Goal: Task Accomplishment & Management: Complete application form

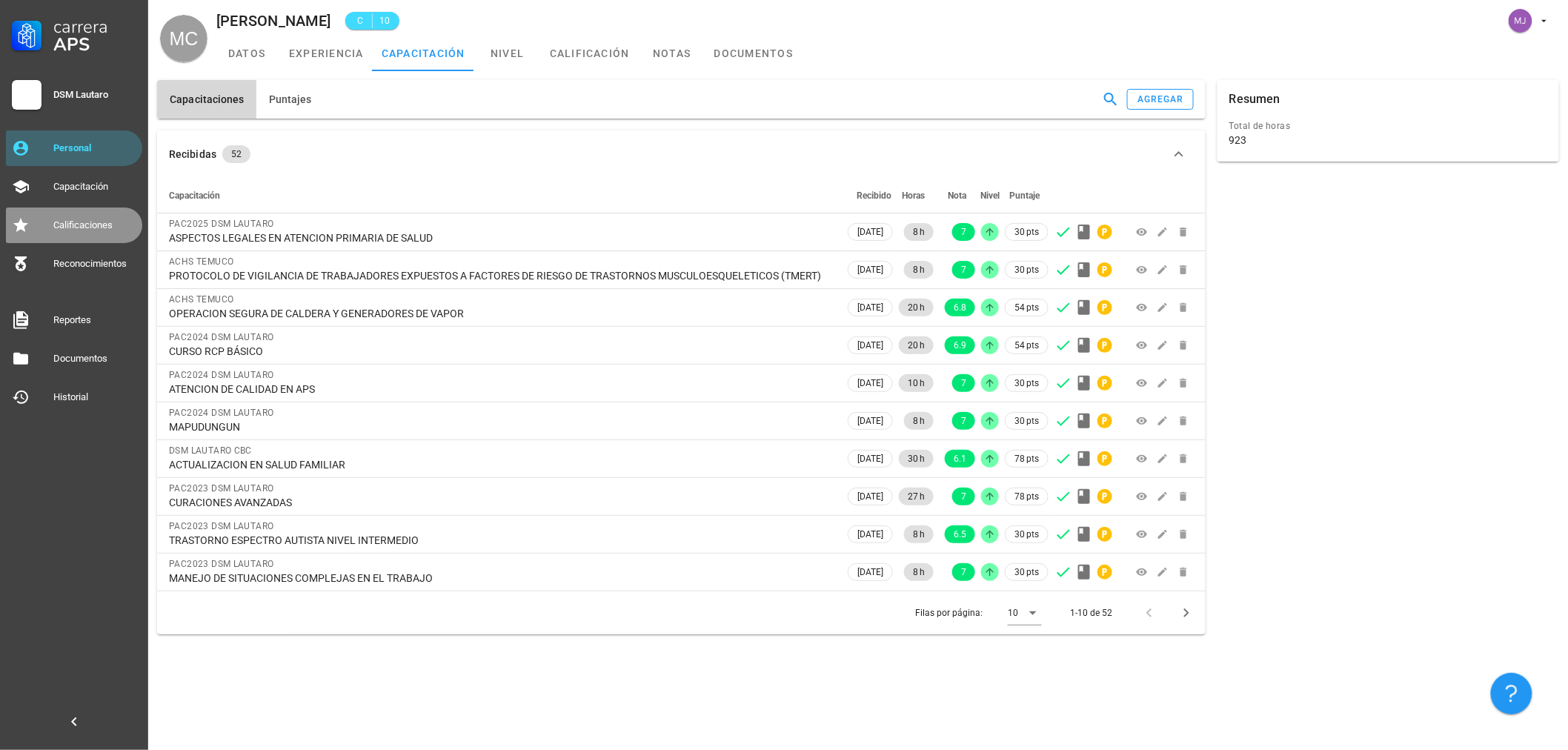
click at [98, 219] on div "Calificaciones" at bounding box center [95, 225] width 83 height 12
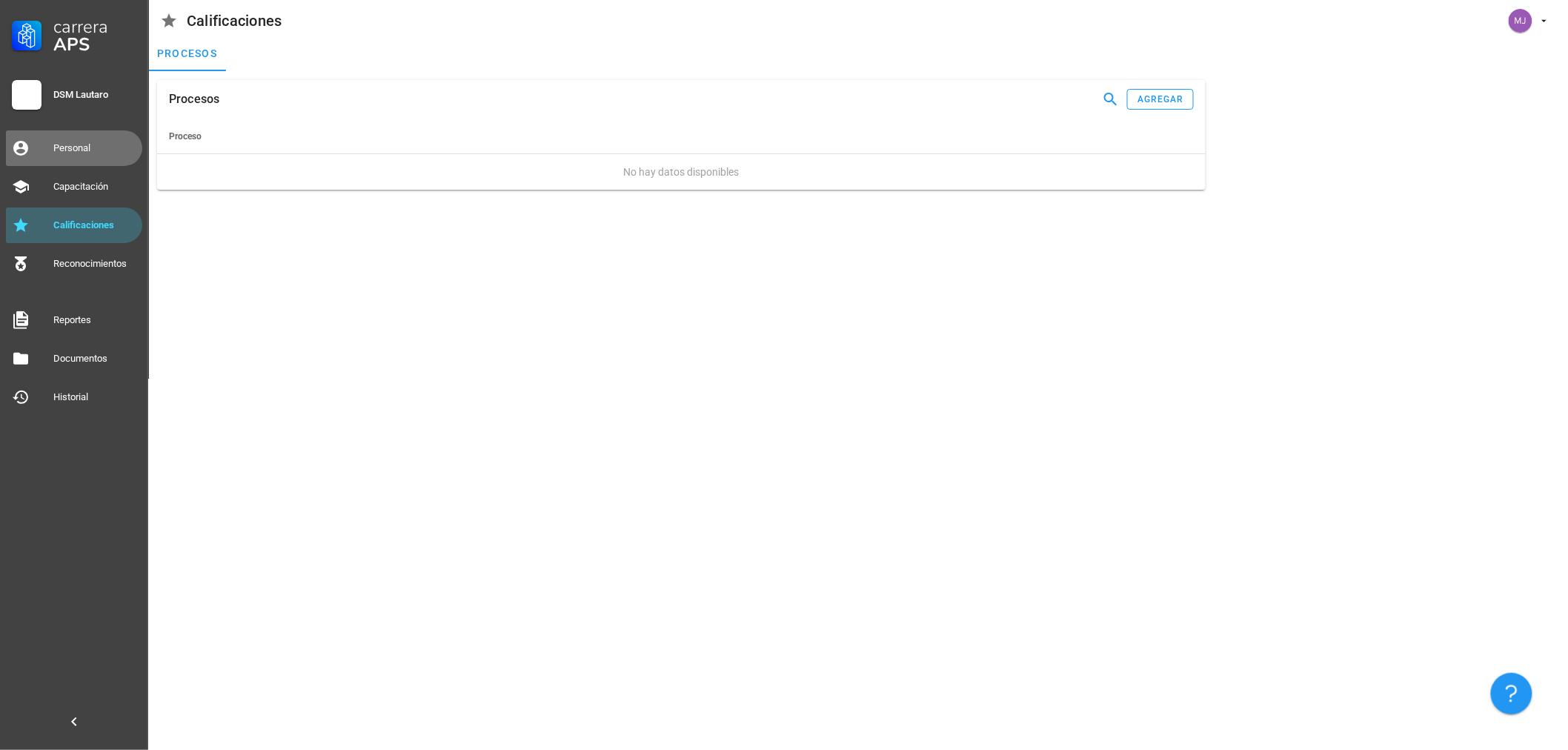
click at [113, 144] on div "Personal" at bounding box center [95, 148] width 83 height 12
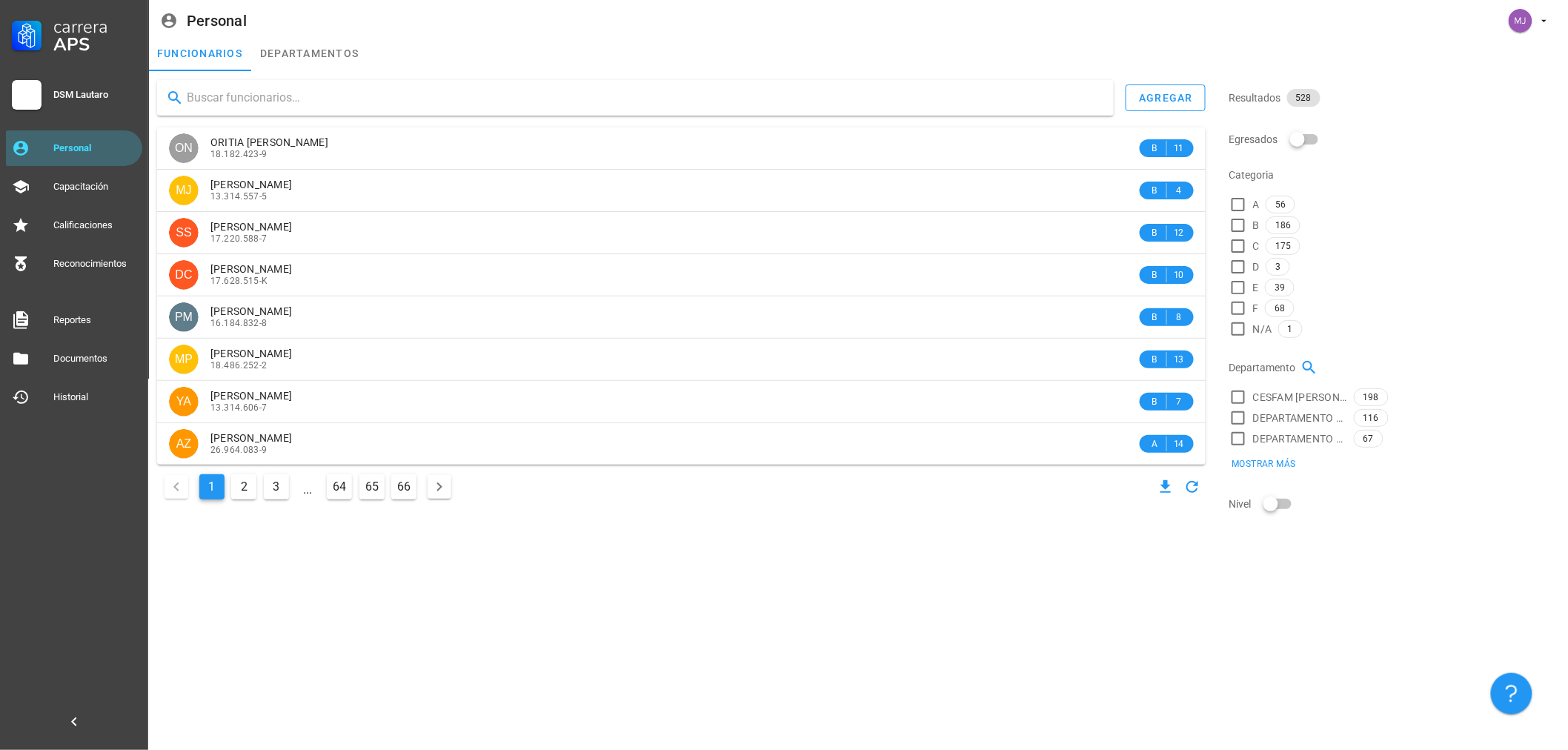
click at [321, 94] on input "text" at bounding box center [644, 98] width 915 height 24
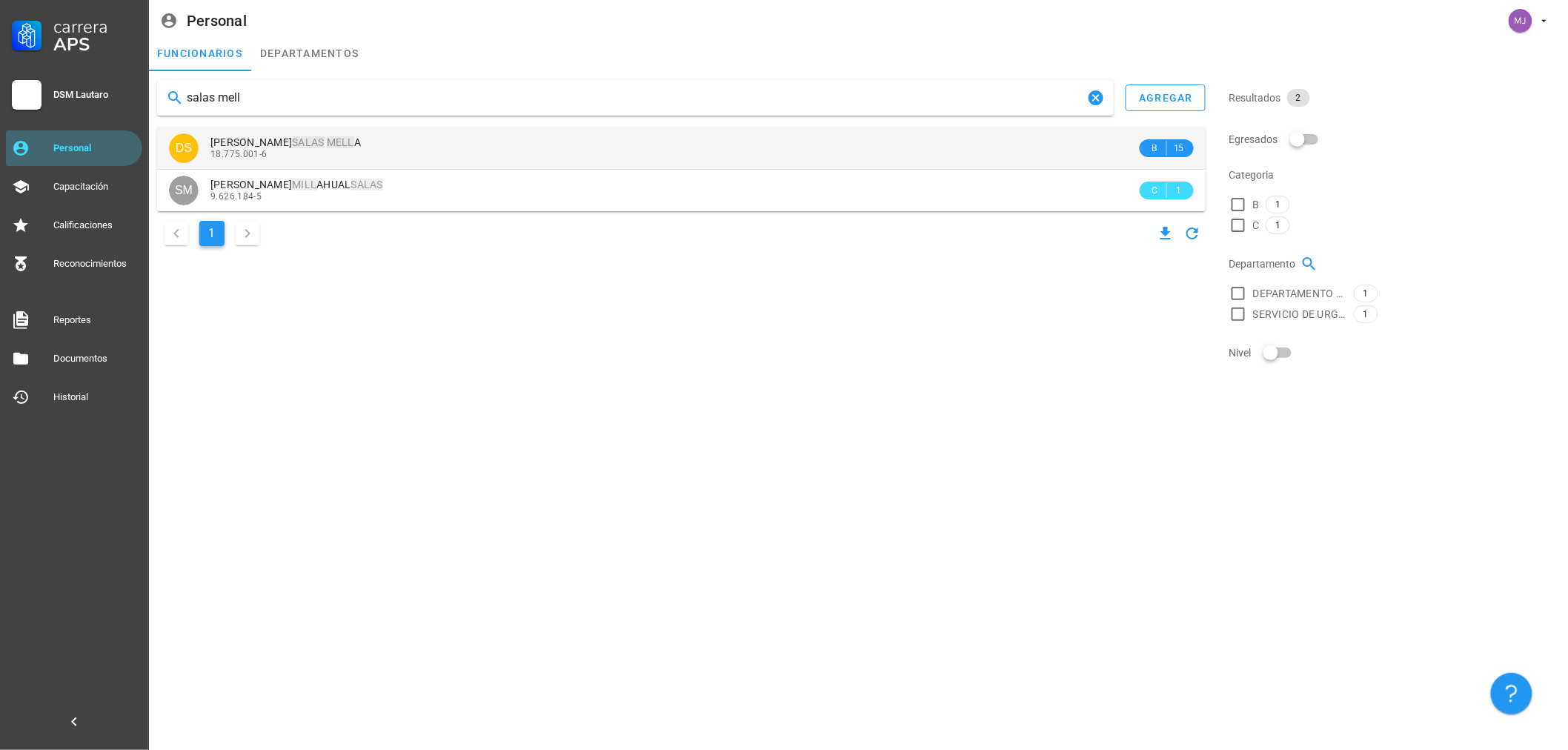
type input "salas mell"
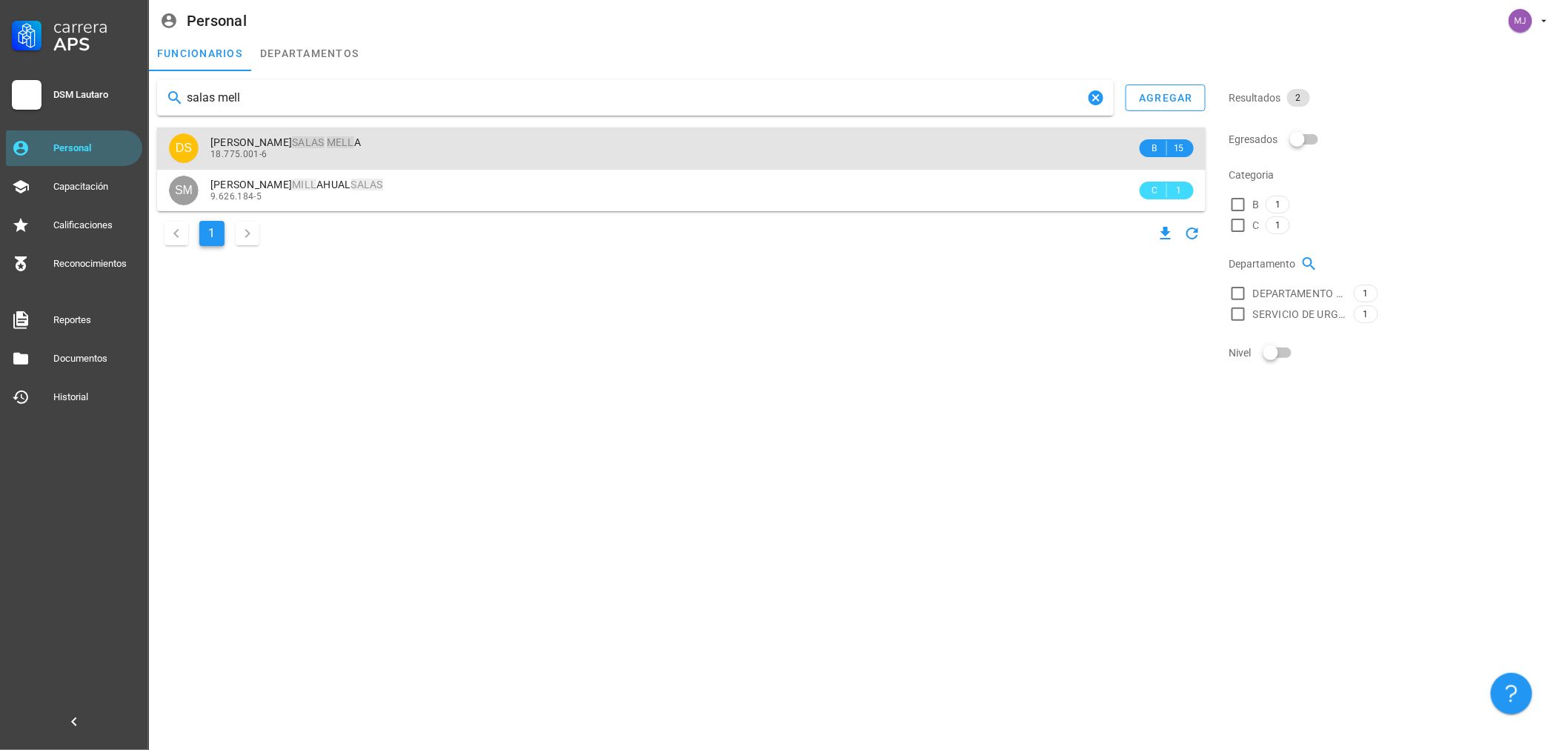
click at [368, 143] on div "[PERSON_NAME]" at bounding box center [674, 143] width 927 height 13
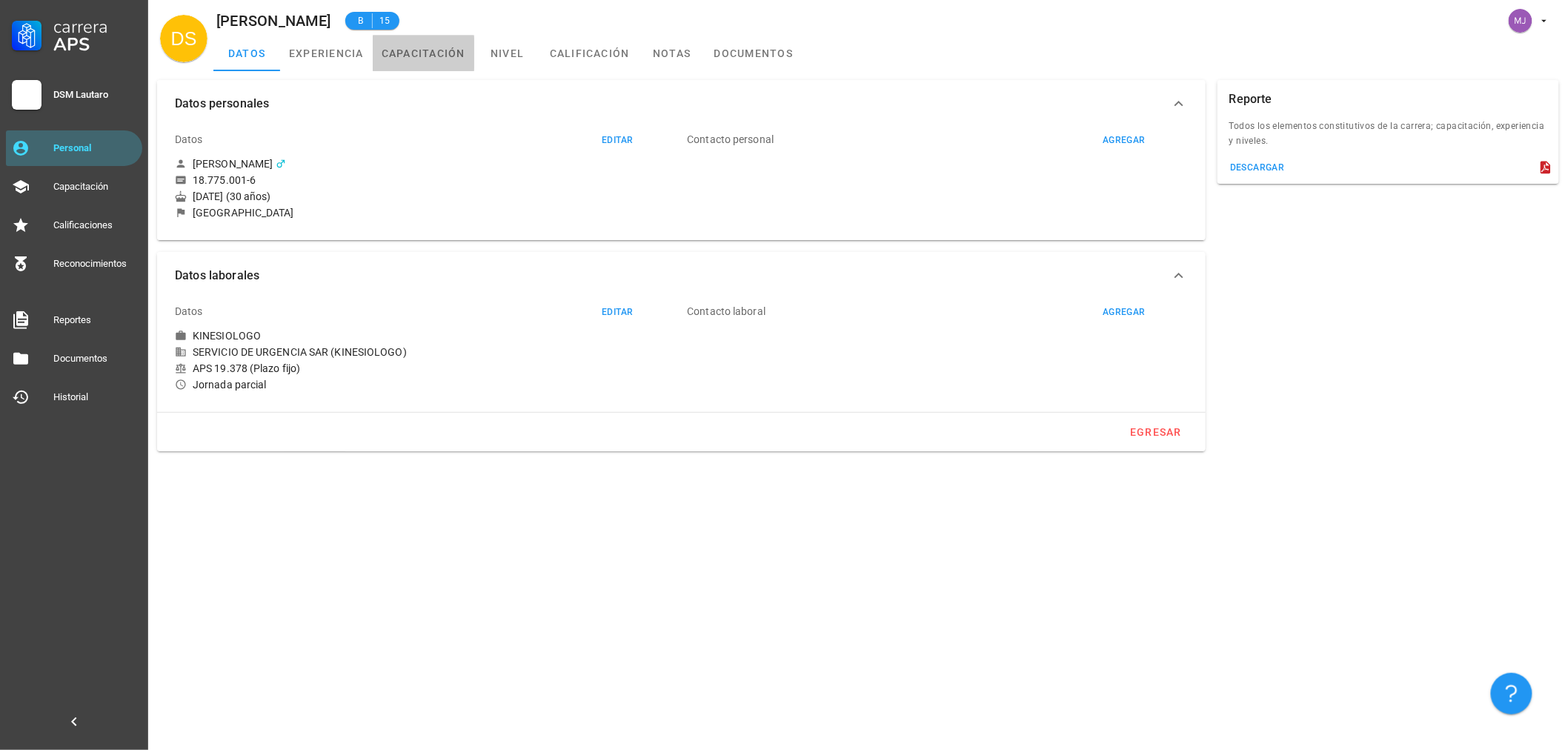
click at [433, 50] on link "capacitación" at bounding box center [423, 53] width 101 height 35
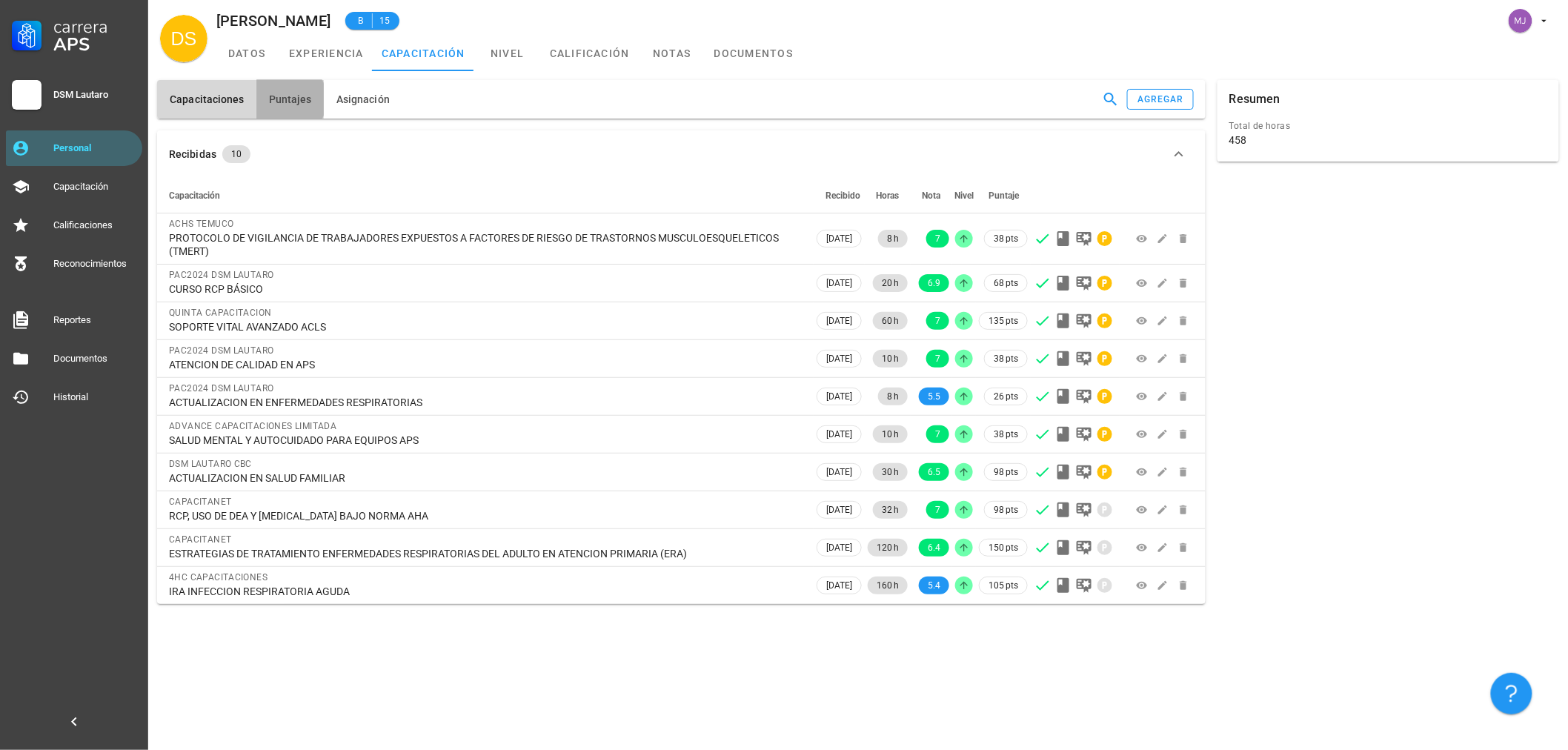
click at [287, 83] on button "Puntajes" at bounding box center [290, 99] width 68 height 38
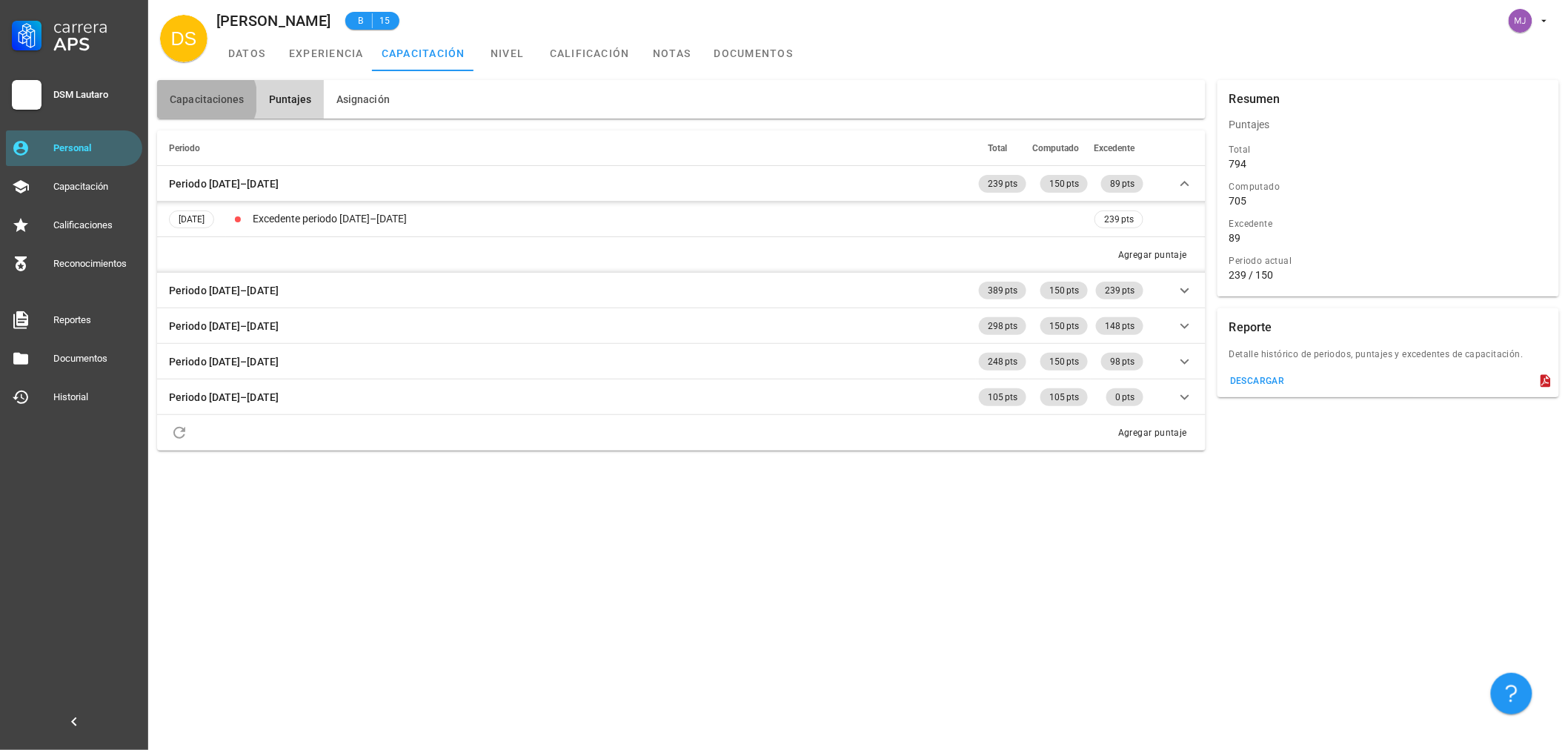
click at [198, 85] on button "Capacitaciones" at bounding box center [207, 99] width 99 height 38
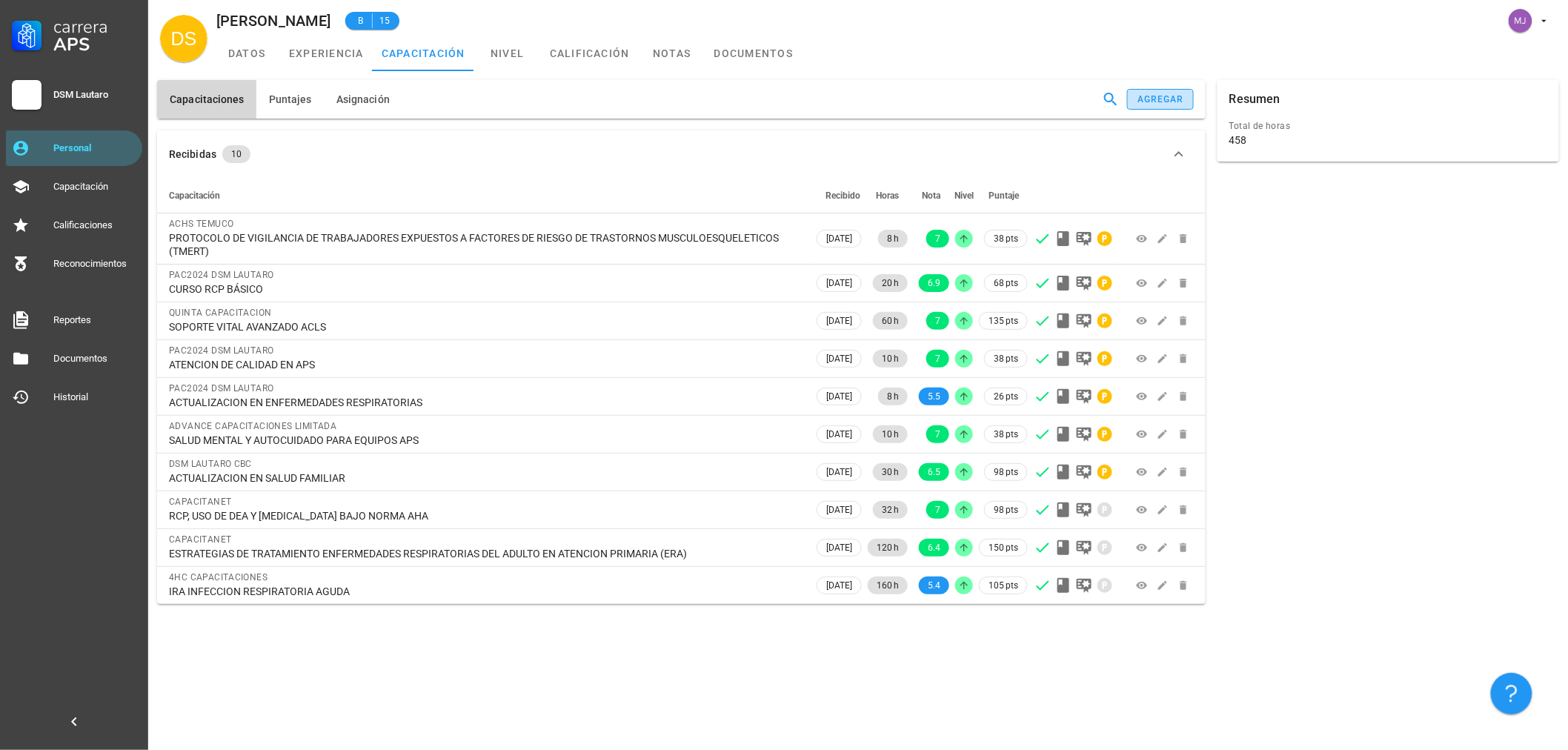
click at [1149, 94] on div "agregar" at bounding box center [1160, 99] width 47 height 11
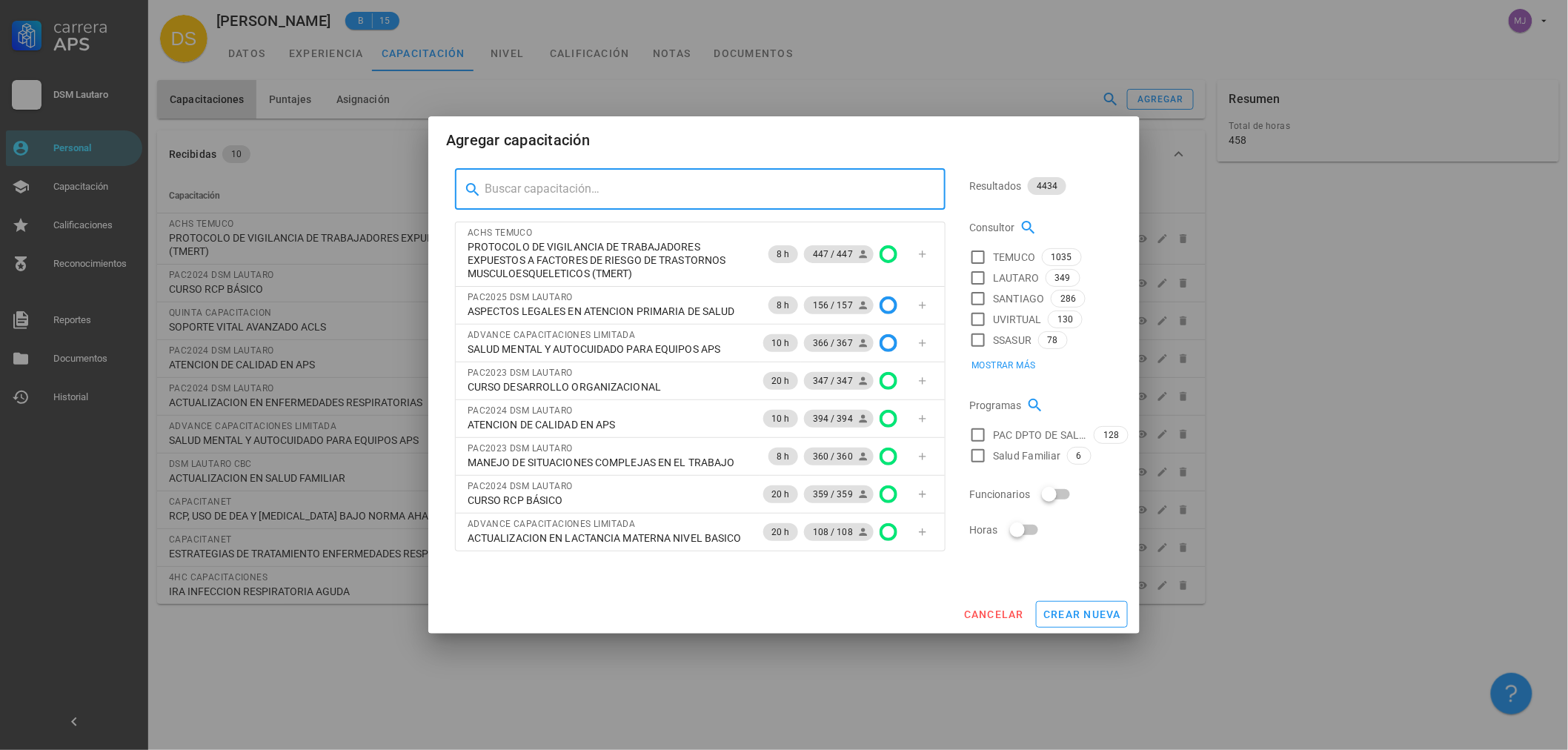
click at [626, 191] on input "text" at bounding box center [709, 189] width 449 height 24
type input "r"
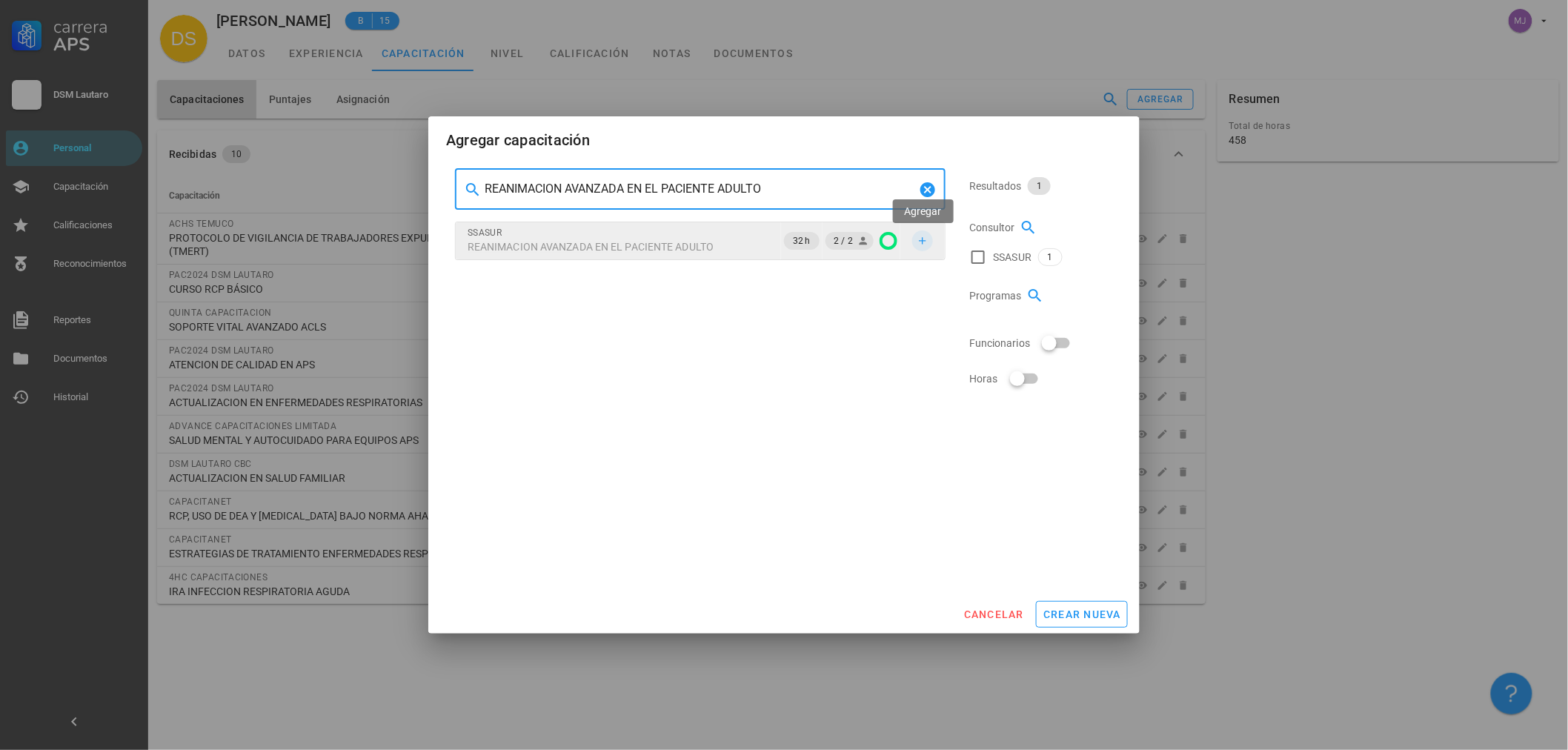
type input "REANIMACION AVANZADA EN EL PACIENTE ADULTO"
click at [921, 241] on icon "button" at bounding box center [922, 240] width 7 height 7
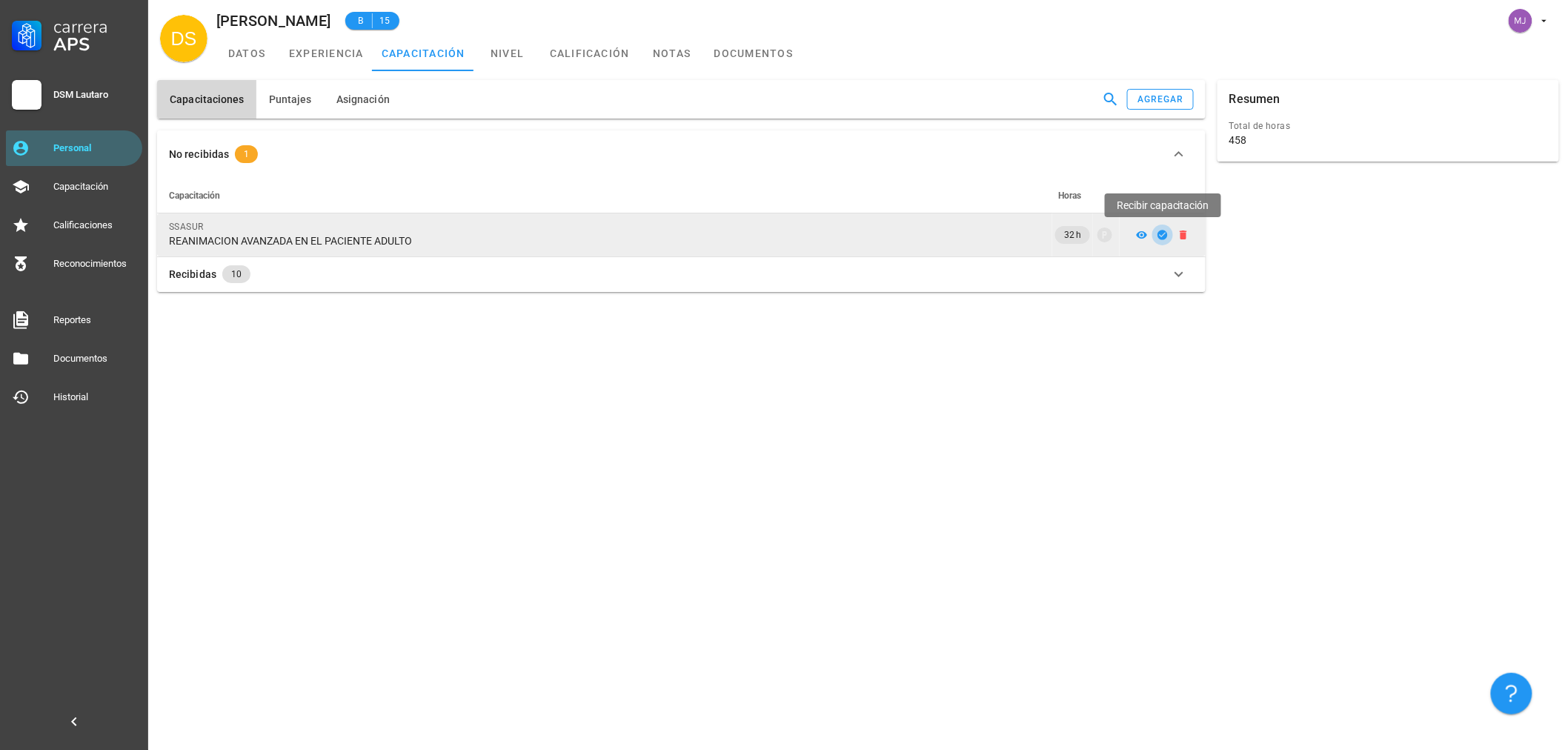
click at [1158, 237] on icon "button" at bounding box center [1163, 235] width 12 height 12
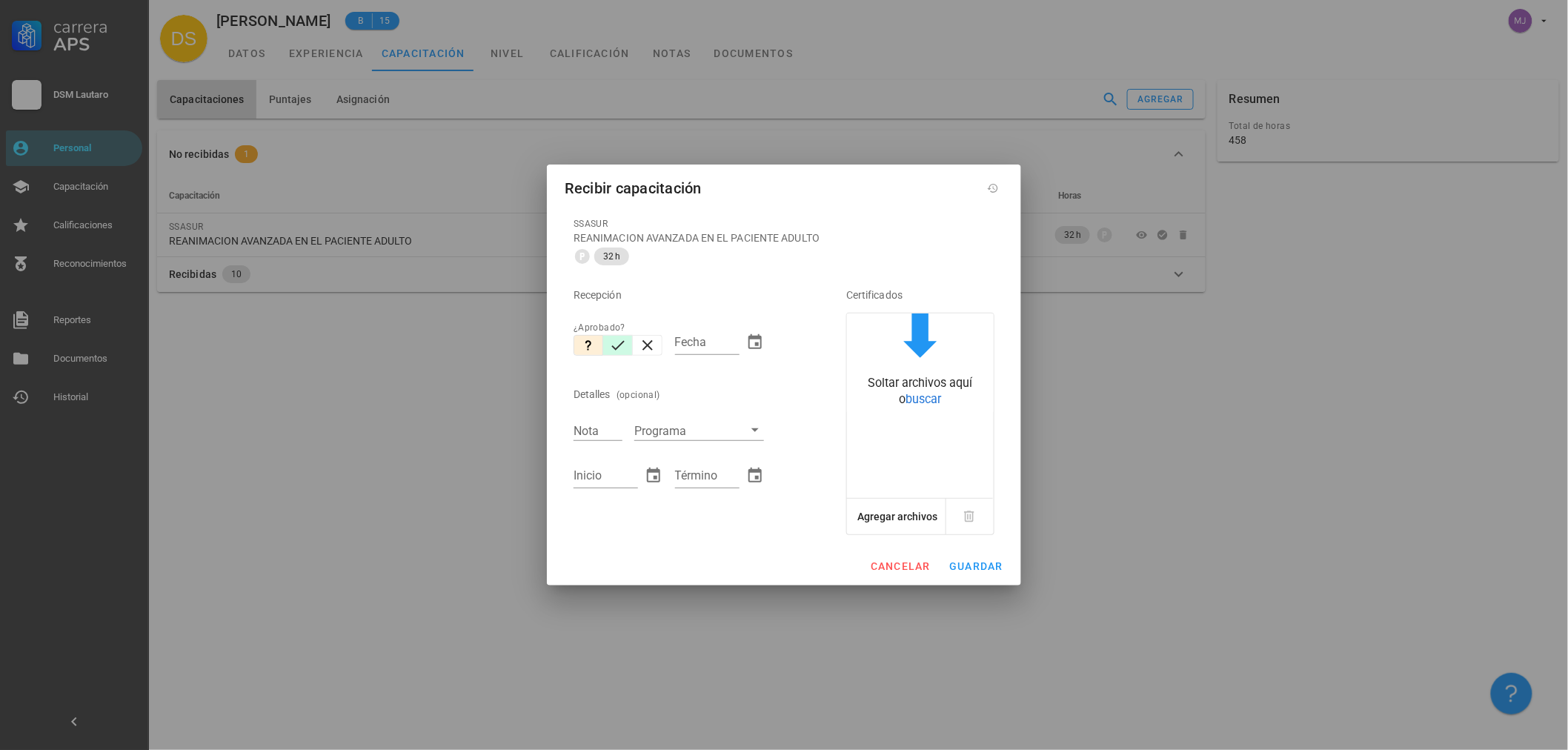
click at [626, 344] on icon "button" at bounding box center [618, 345] width 18 height 18
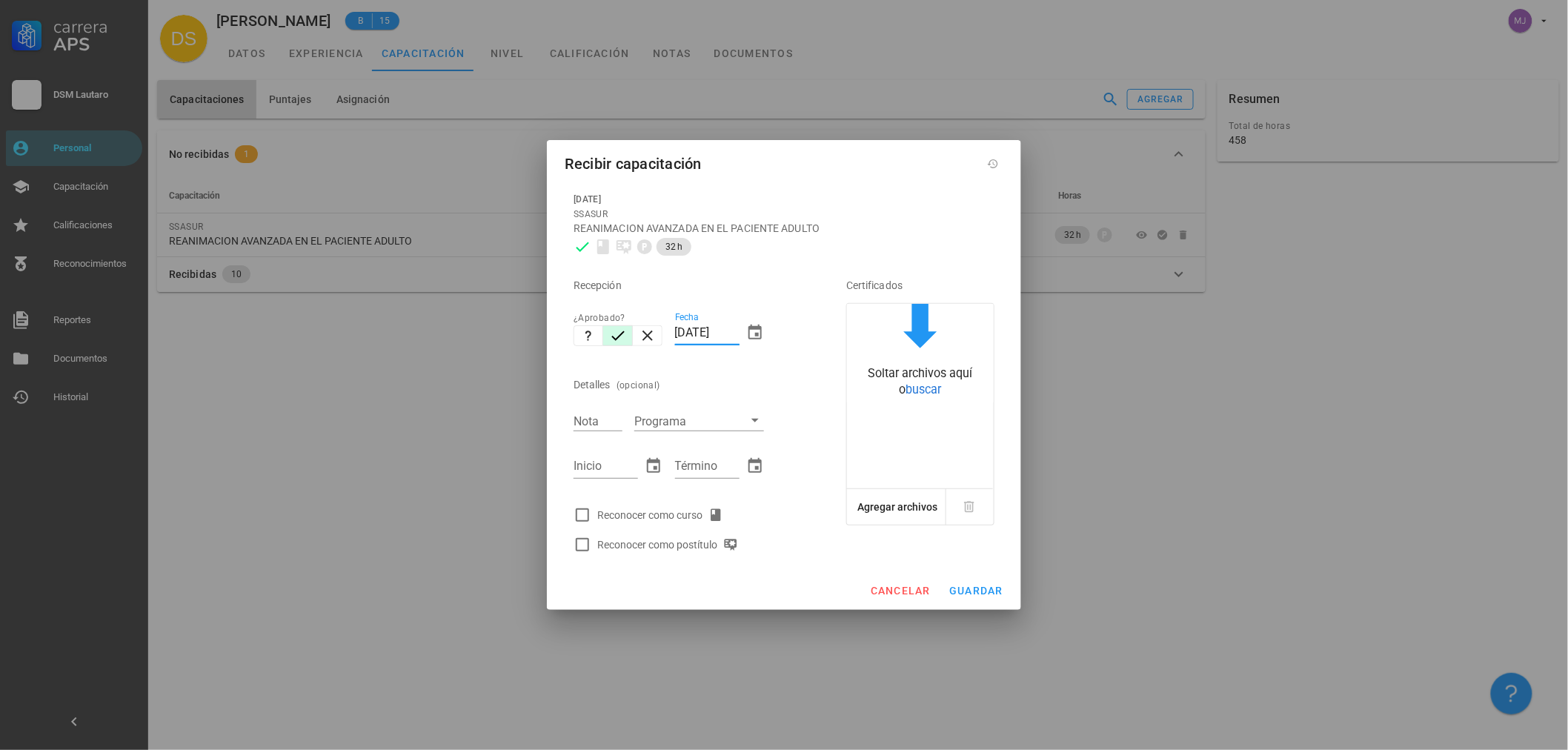
drag, startPoint x: 739, startPoint y: 335, endPoint x: 523, endPoint y: 316, distance: 216.8
click at [523, 316] on div "Carrera APS DSM Lautaro Personal Capacitación Calificaciones Reconocimientos Re…" at bounding box center [784, 375] width 1568 height 750
type input "1"
type input "[DATE]"
type input "6.4"
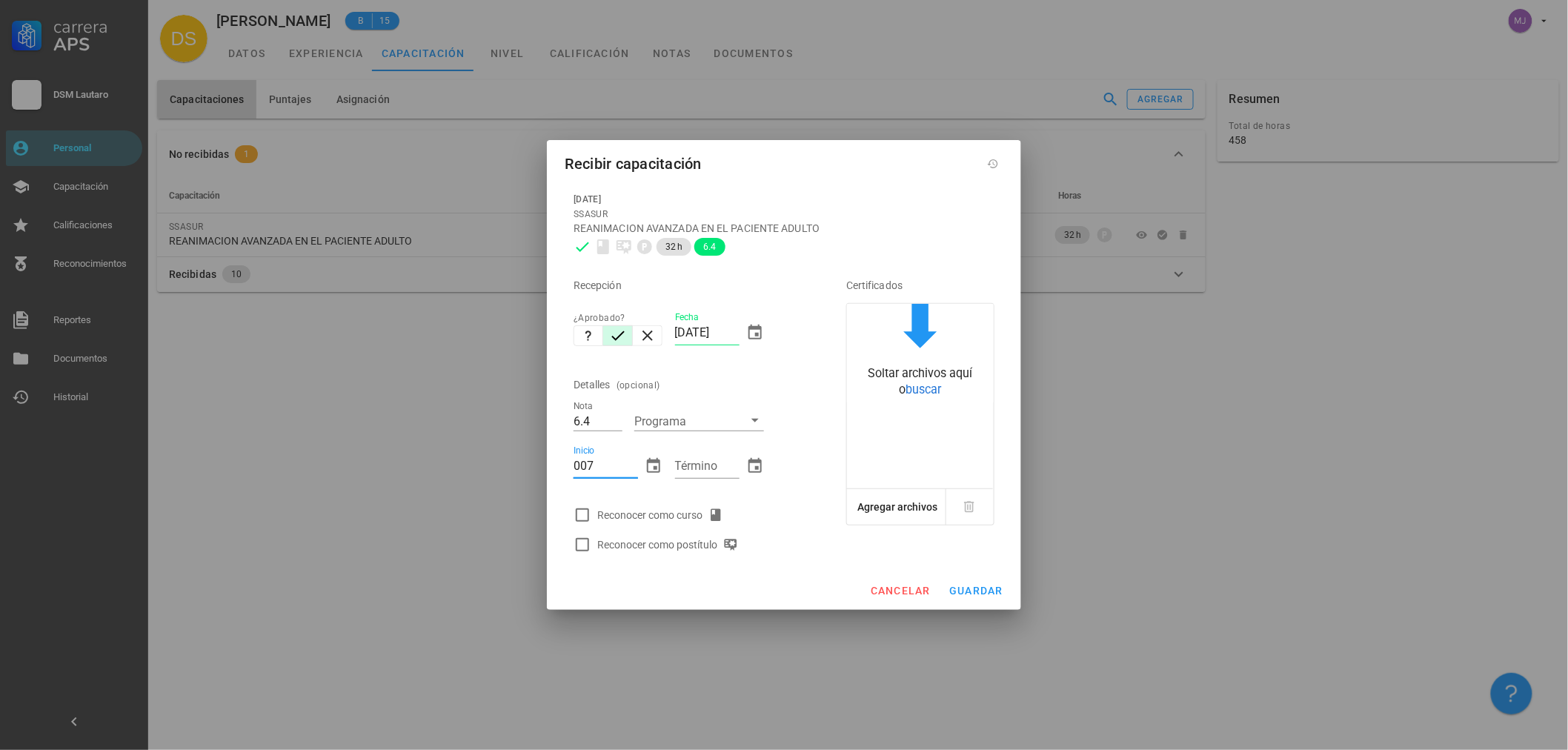
type input "007"
drag, startPoint x: 608, startPoint y: 469, endPoint x: 410, endPoint y: 447, distance: 199.2
click at [410, 447] on div "Carrera APS DSM Lautaro Personal Capacitación Calificaciones Reconocimientos Re…" at bounding box center [784, 375] width 1568 height 750
type input "[DATE]"
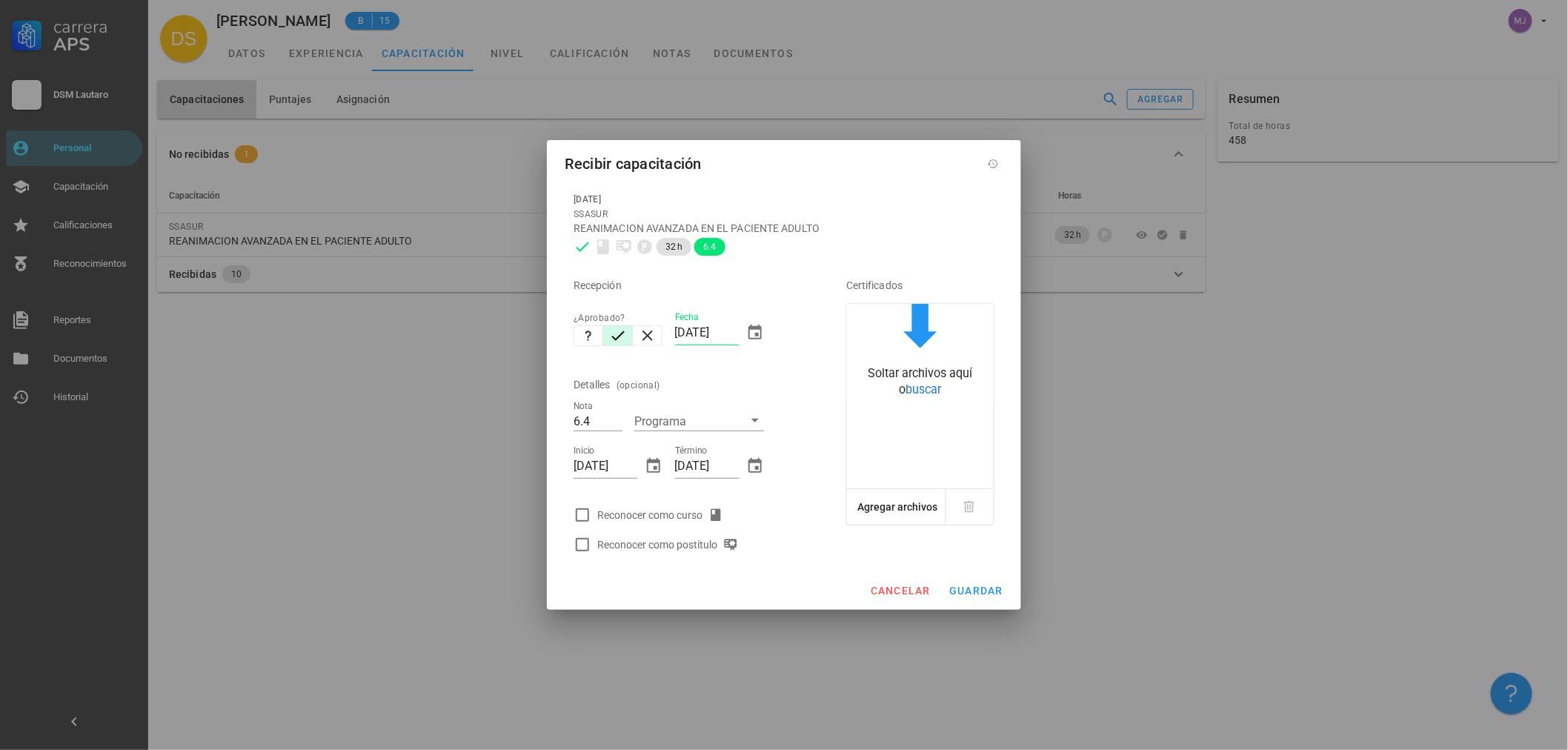
click at [674, 514] on div "Reconocer como curso" at bounding box center [663, 515] width 132 height 18
checkbox input "true"
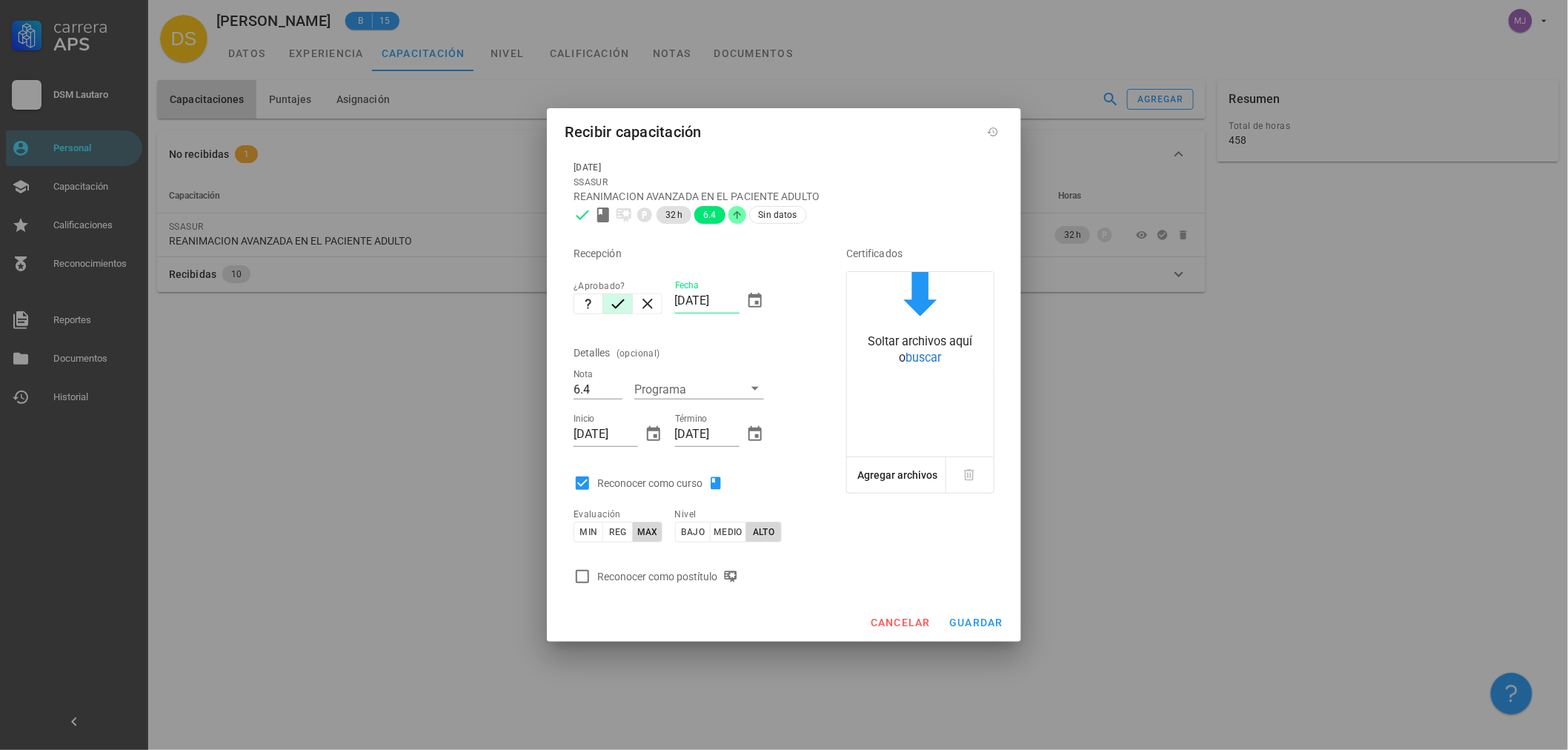
click at [706, 571] on div "Reconocer como postítulo" at bounding box center [670, 577] width 146 height 18
checkbox input "true"
click at [972, 616] on span "guardar" at bounding box center [975, 622] width 55 height 12
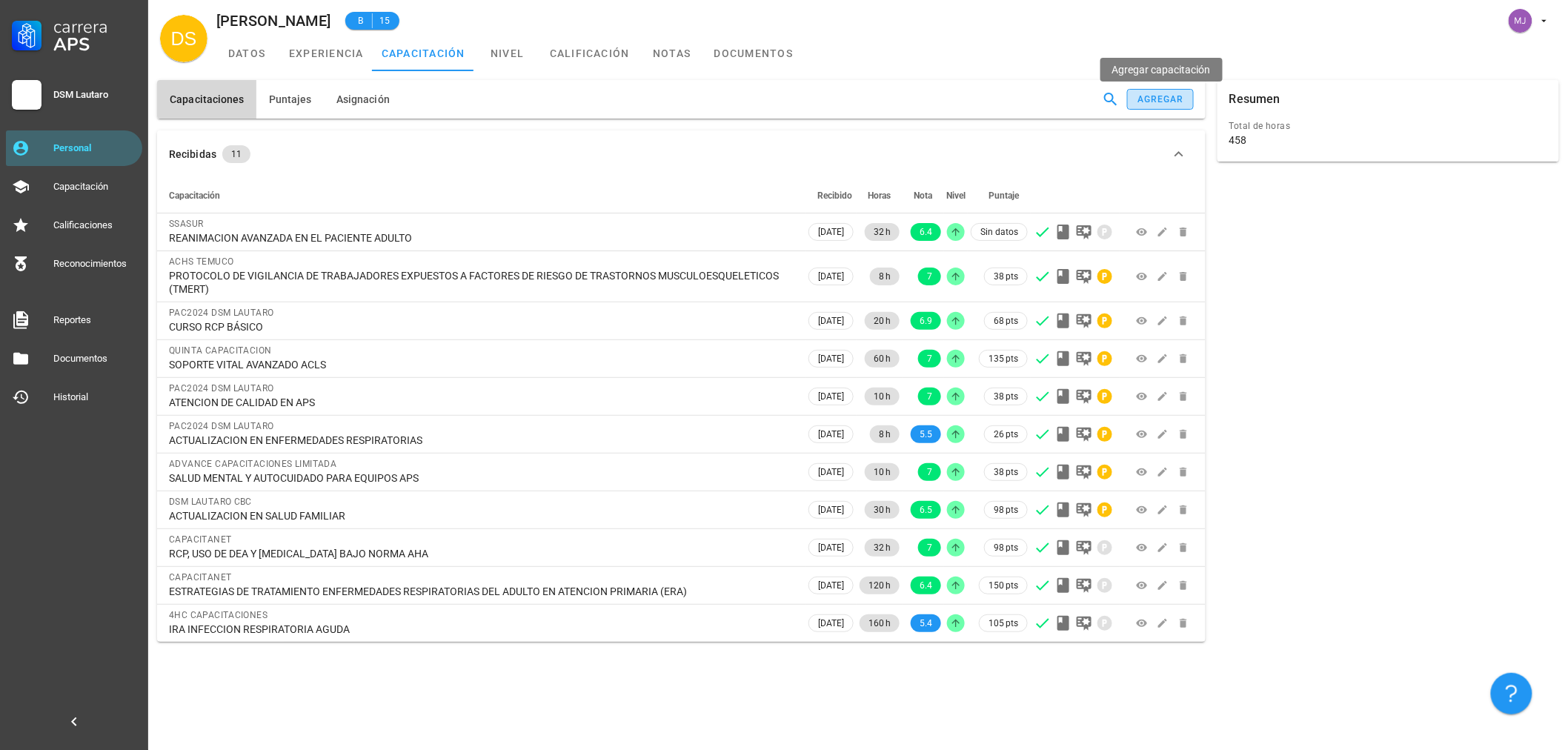
click at [1175, 106] on button "agregar" at bounding box center [1160, 99] width 67 height 21
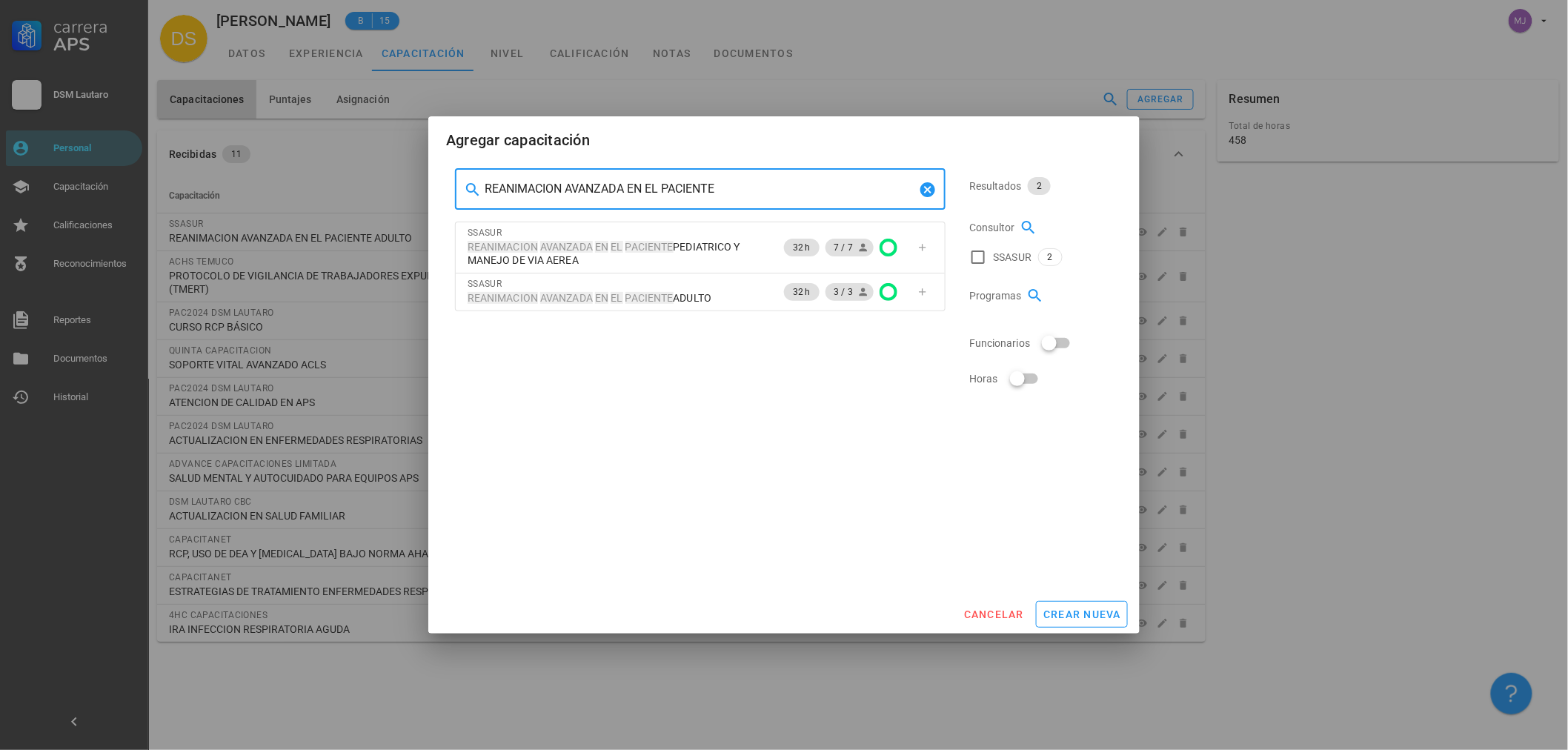
drag, startPoint x: 734, startPoint y: 190, endPoint x: 628, endPoint y: 194, distance: 106.1
click at [628, 194] on input "REANIMACION AVANZADA EN EL PACIENTE" at bounding box center [700, 189] width 431 height 24
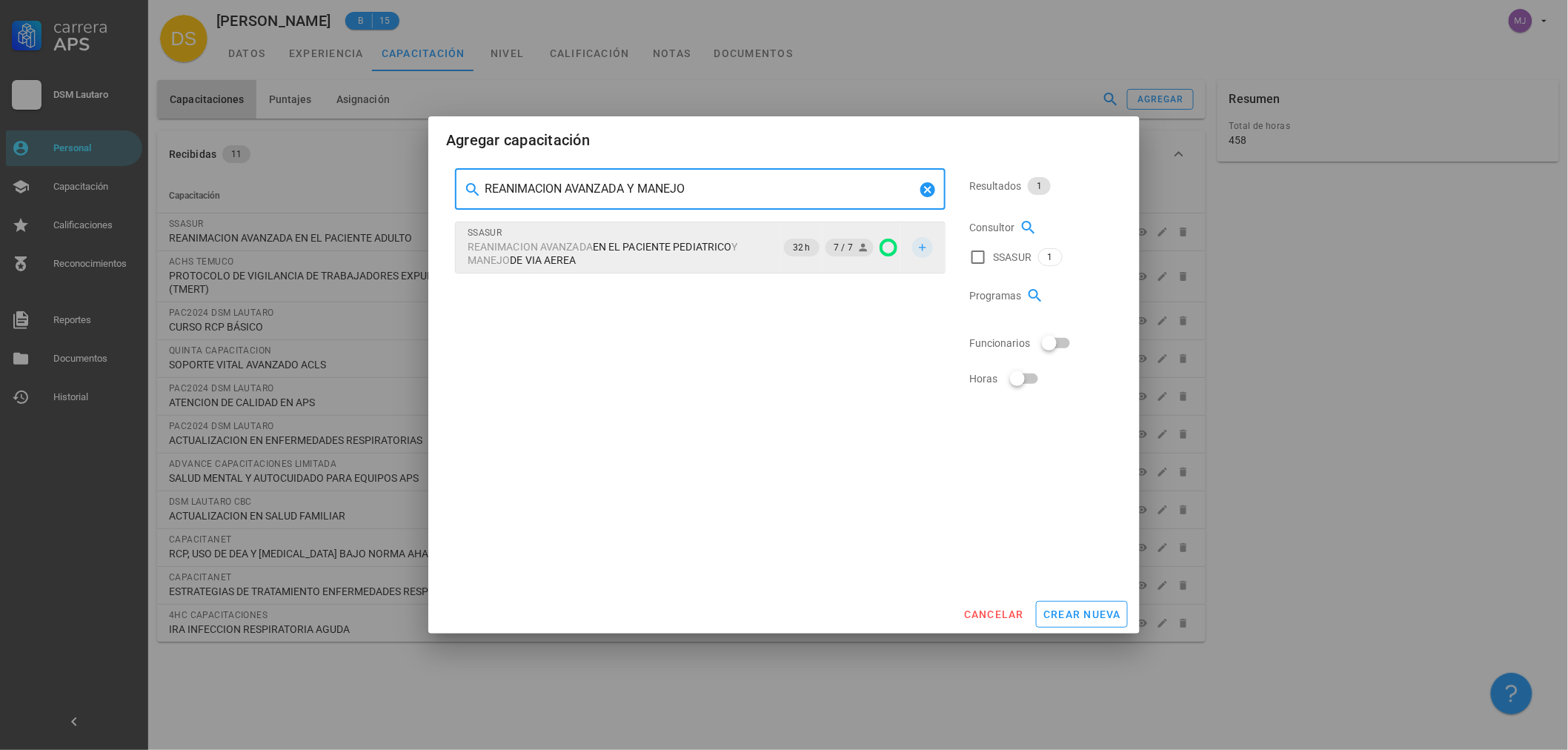
type input "REANIMACION AVANZADA Y MANEJO"
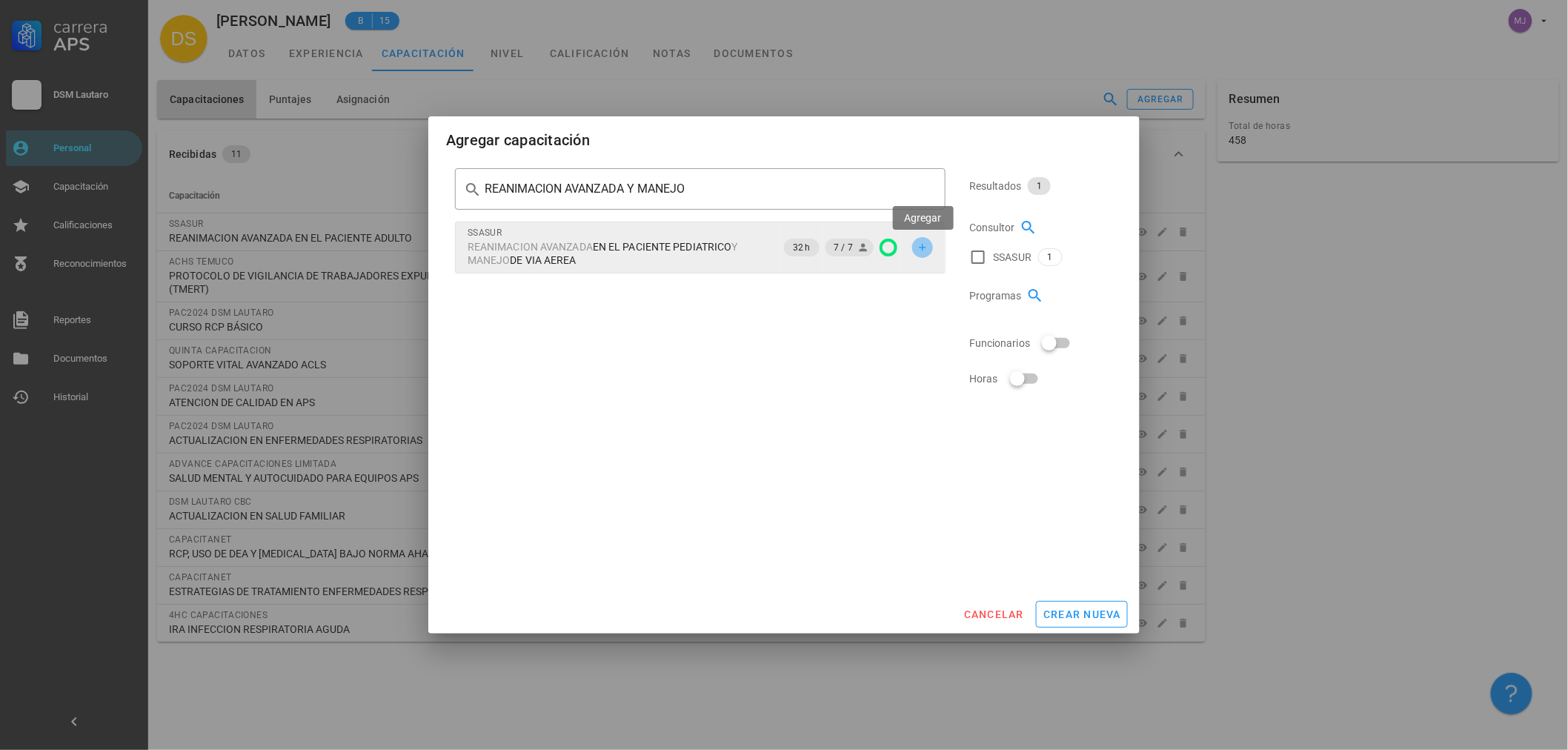
click at [927, 248] on icon "button" at bounding box center [923, 248] width 12 height 12
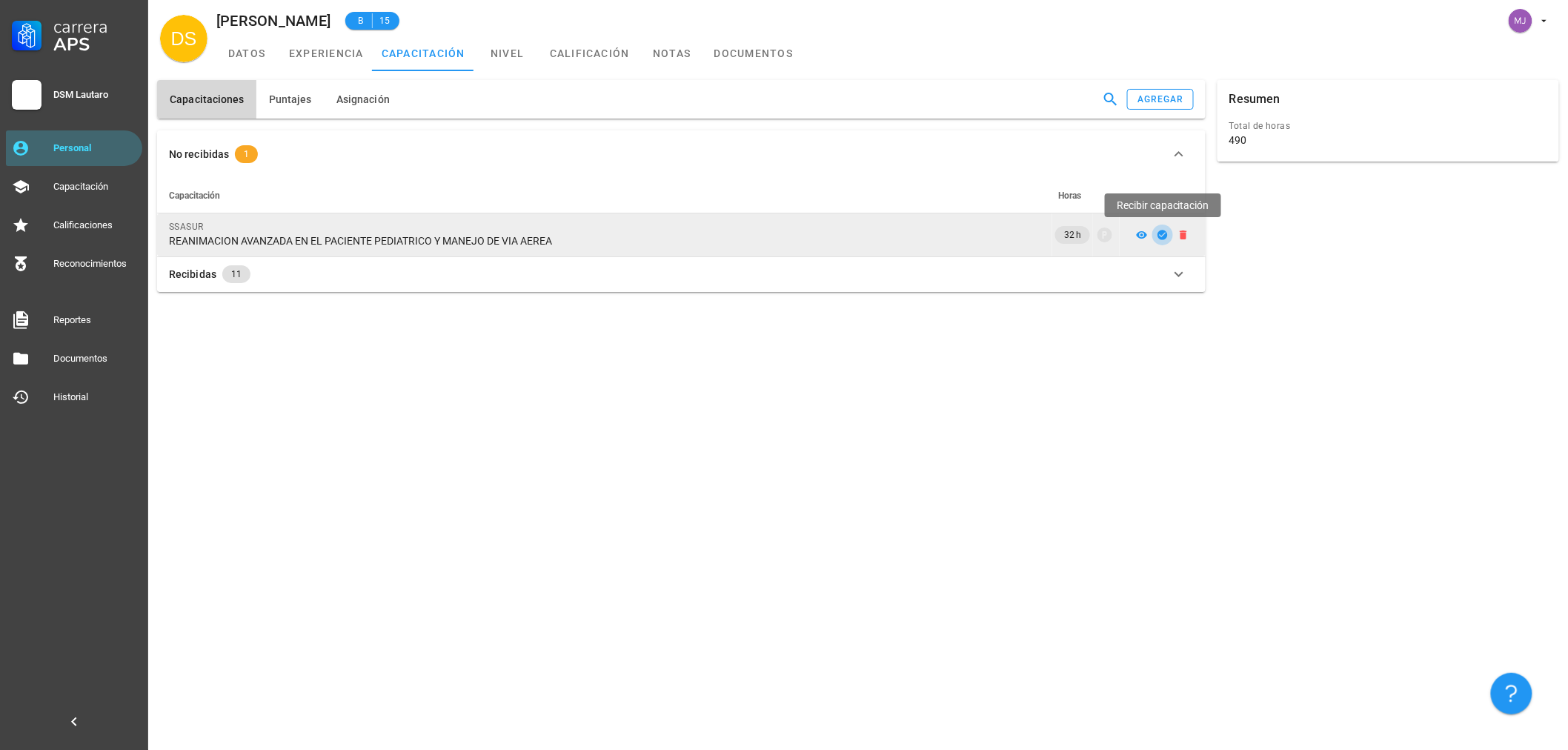
click at [1164, 231] on icon "button" at bounding box center [1162, 234] width 10 height 10
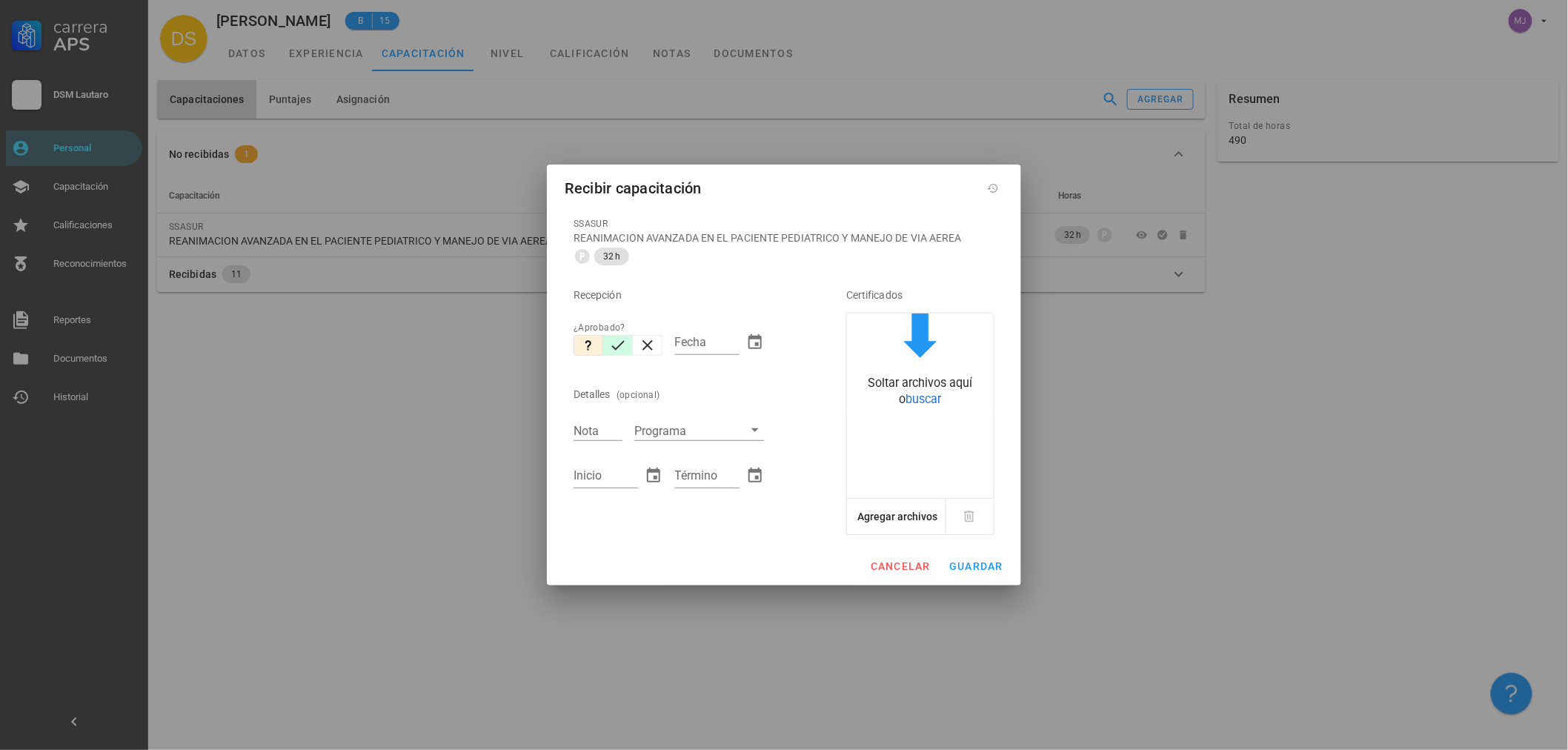
click at [614, 342] on icon "button" at bounding box center [618, 345] width 18 height 18
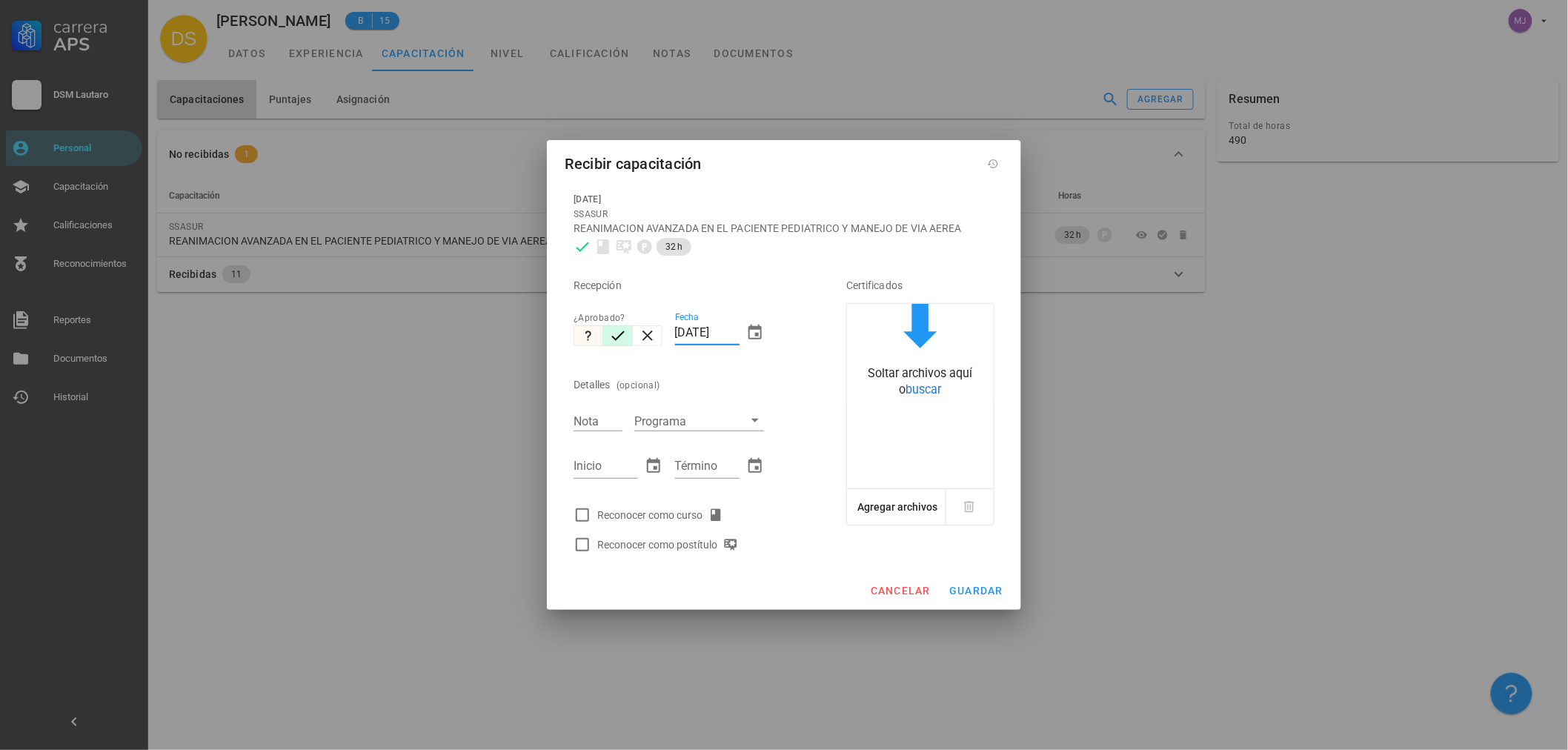
drag, startPoint x: 739, startPoint y: 328, endPoint x: 587, endPoint y: 332, distance: 152.1
click at [587, 332] on div "Recepción ¿Aprobado? Fecha [DATE] Detalles (opcional) Nota Programa Inicio Térm…" at bounding box center [689, 410] width 243 height 298
type input "0"
type input "[DATE]"
type input "6.4"
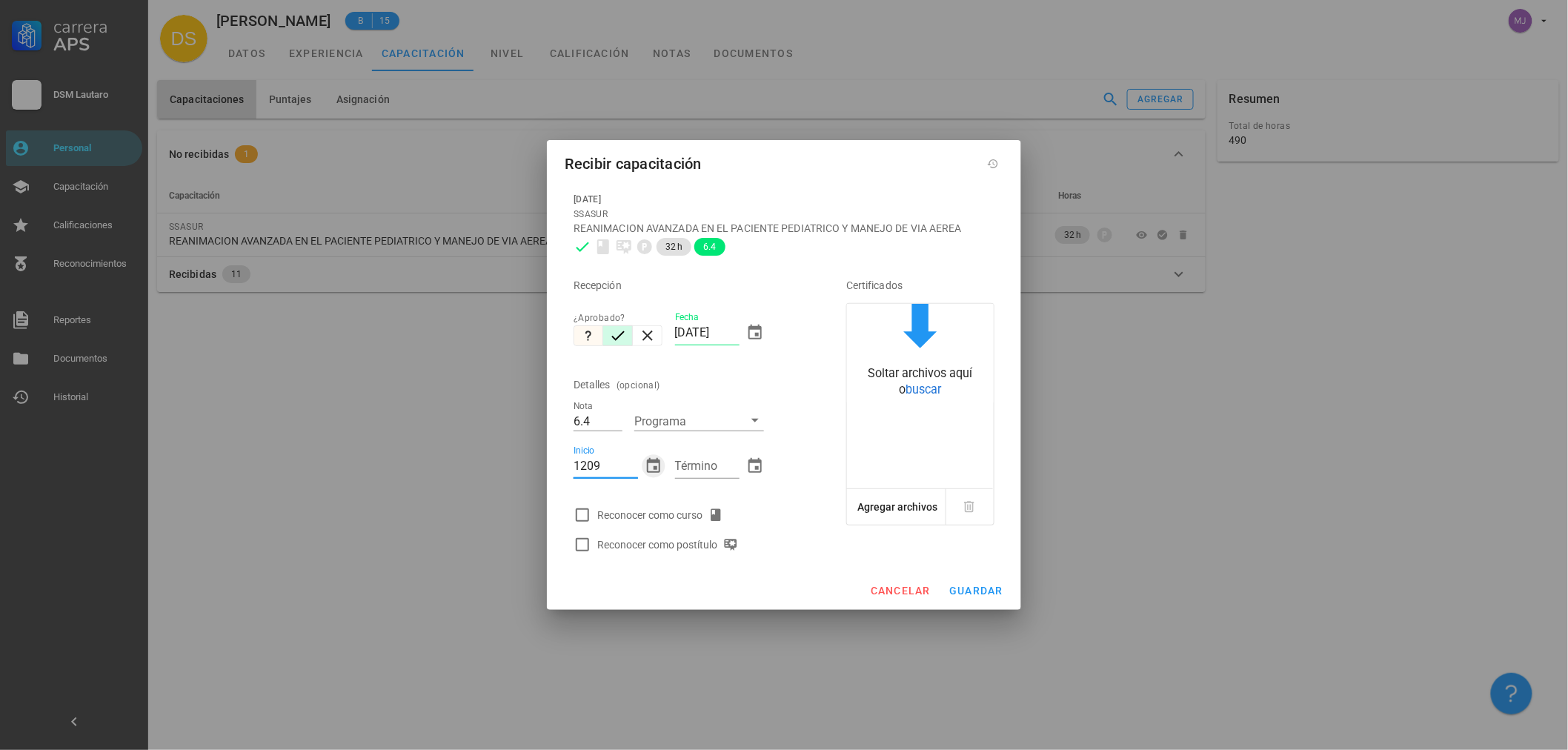
type input "[DATE]"
click at [684, 516] on div "Reconocer como curso" at bounding box center [663, 515] width 132 height 18
checkbox input "true"
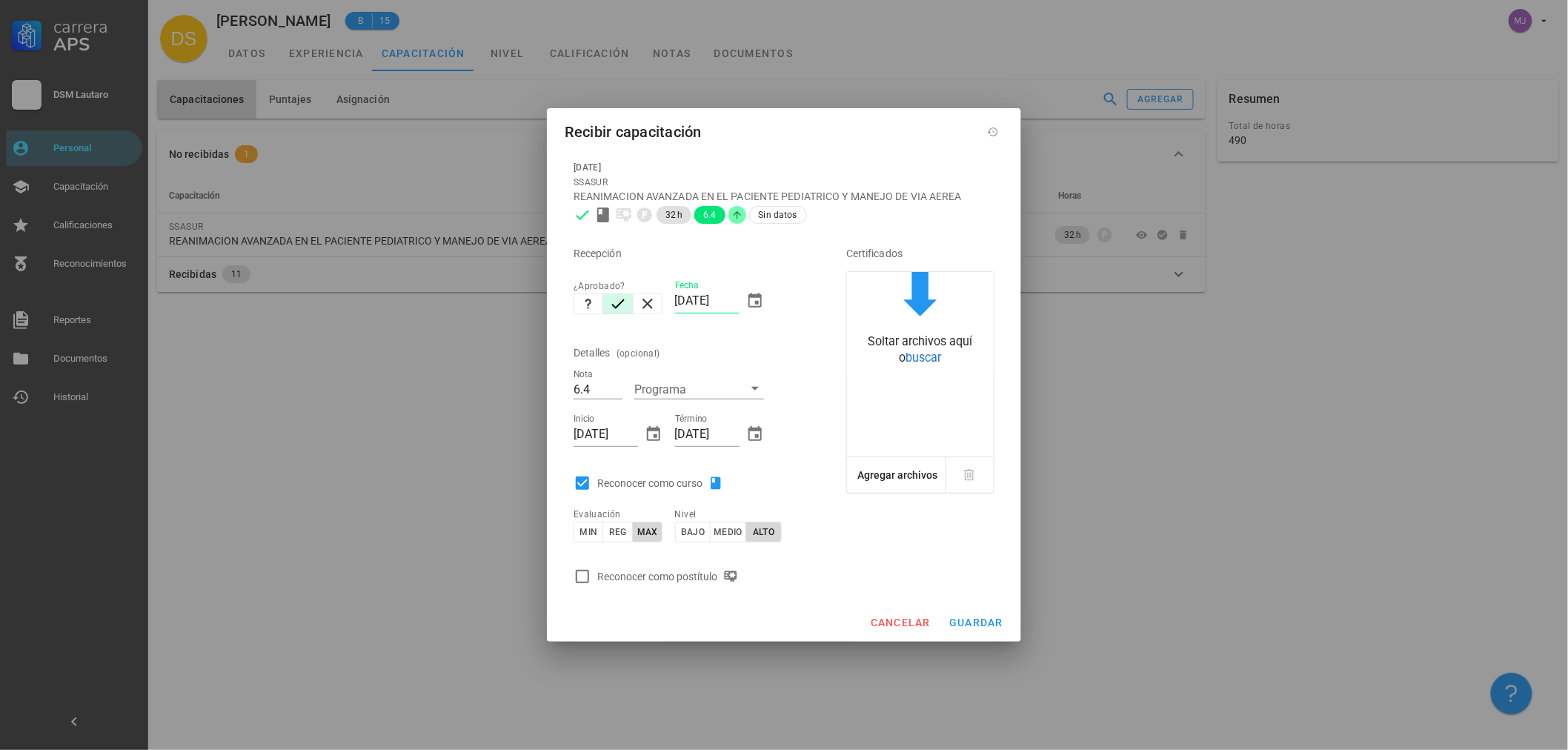
click at [673, 580] on div "Reconocer como postítulo" at bounding box center [670, 577] width 146 height 18
checkbox input "true"
click at [978, 622] on span "guardar" at bounding box center [975, 622] width 55 height 12
